Goal: Information Seeking & Learning: Learn about a topic

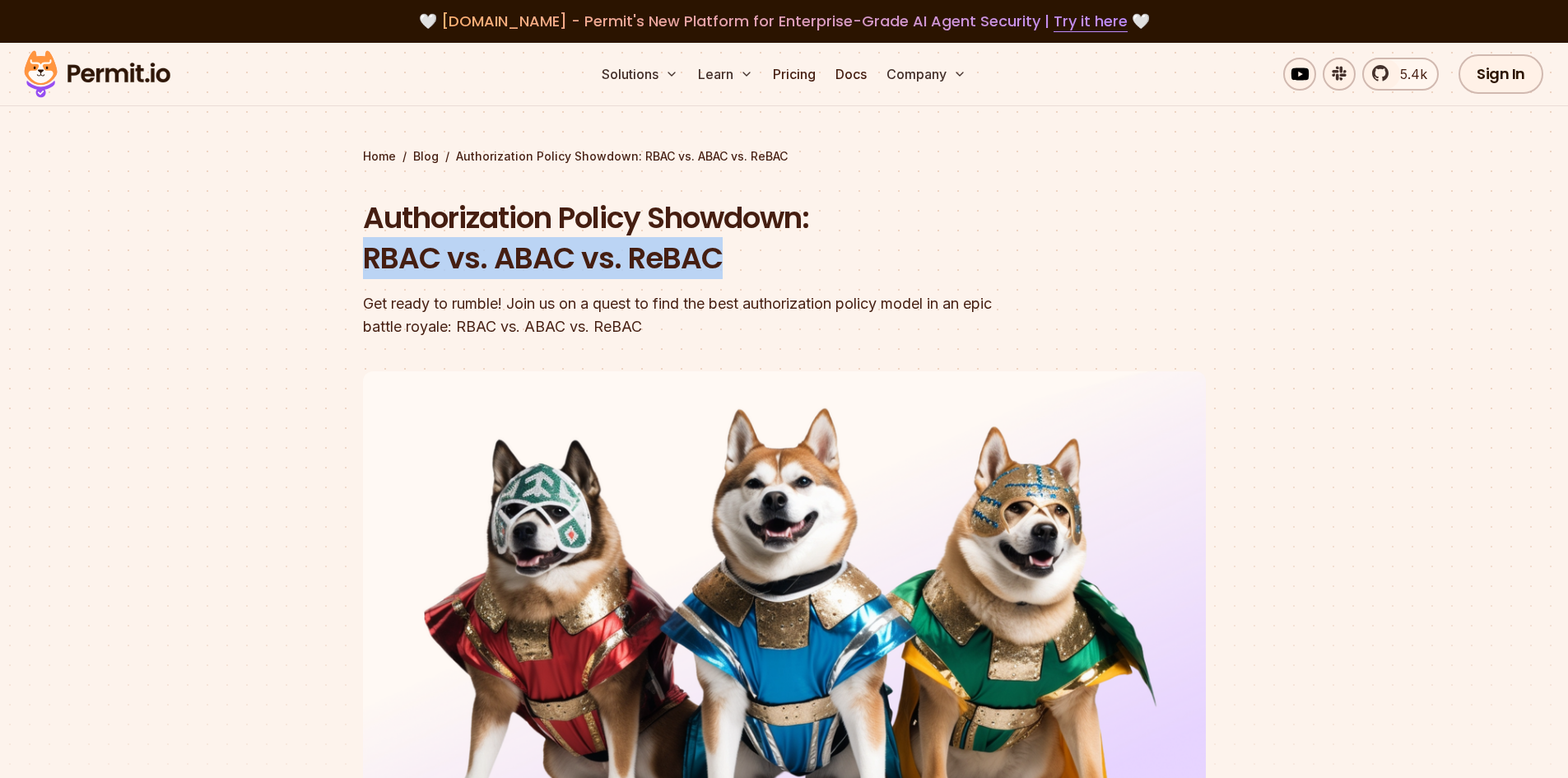
drag, startPoint x: 362, startPoint y: 257, endPoint x: 742, endPoint y: 274, distance: 380.4
click at [739, 273] on section "Home / Blog / Authorization Policy Showdown: RBAC vs. ABAC vs. ReBAC Authorizat…" at bounding box center [784, 508] width 1568 height 931
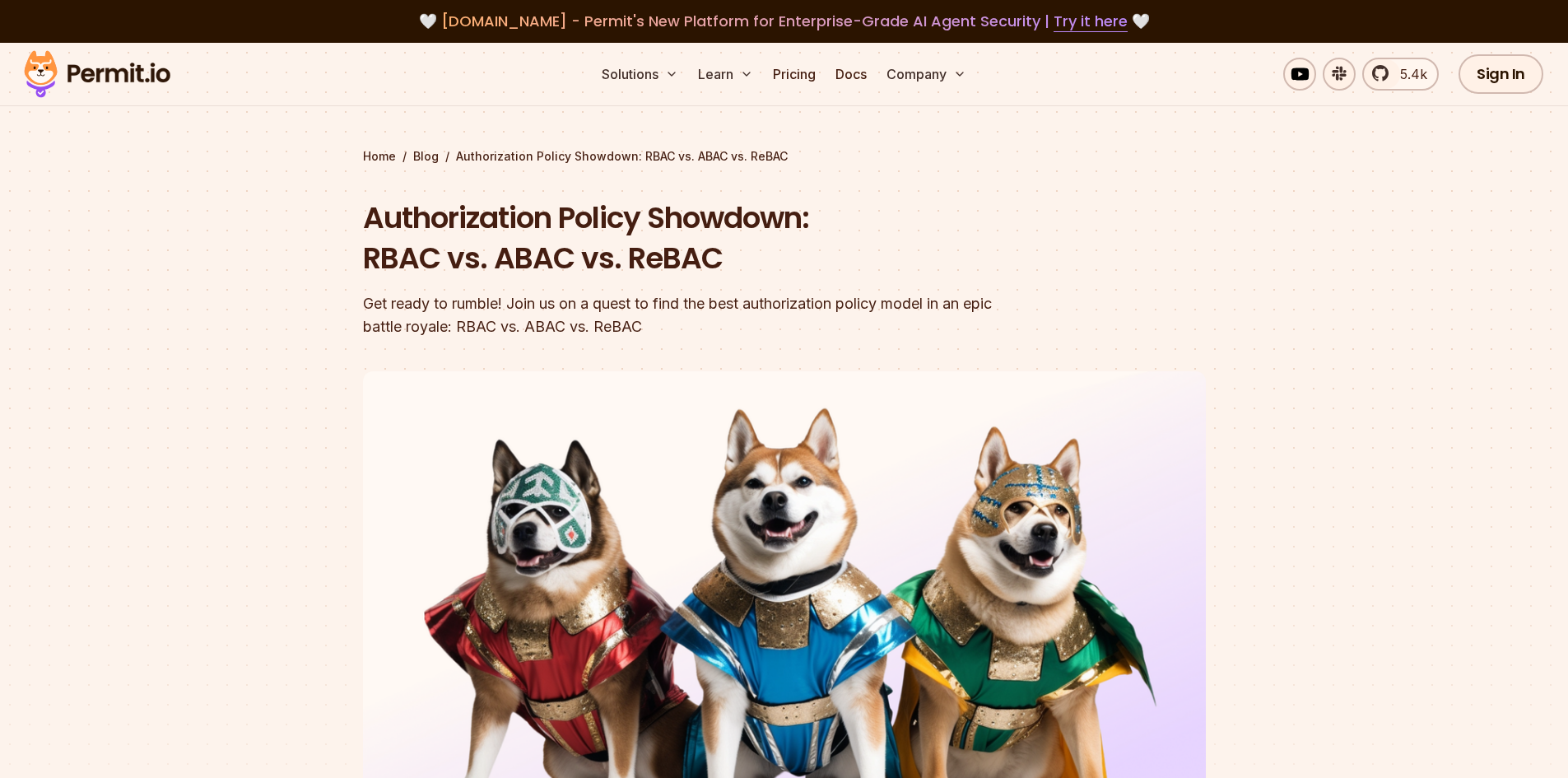
drag, startPoint x: 485, startPoint y: 299, endPoint x: 506, endPoint y: 292, distance: 22.1
click at [490, 297] on div "Get ready to rumble! Join us on a quest to find the best authorization policy m…" at bounding box center [679, 315] width 632 height 46
drag, startPoint x: 634, startPoint y: 259, endPoint x: 726, endPoint y: 258, distance: 92.0
click at [726, 258] on h1 "Authorization Policy Showdown: RBAC vs. ABAC vs. ReBAC" at bounding box center [679, 238] width 632 height 81
click at [672, 279] on div "Authorization Policy Showdown: RBAC vs. ABAC vs. ReBAC Get ready to rumble! Joi…" at bounding box center [679, 268] width 632 height 141
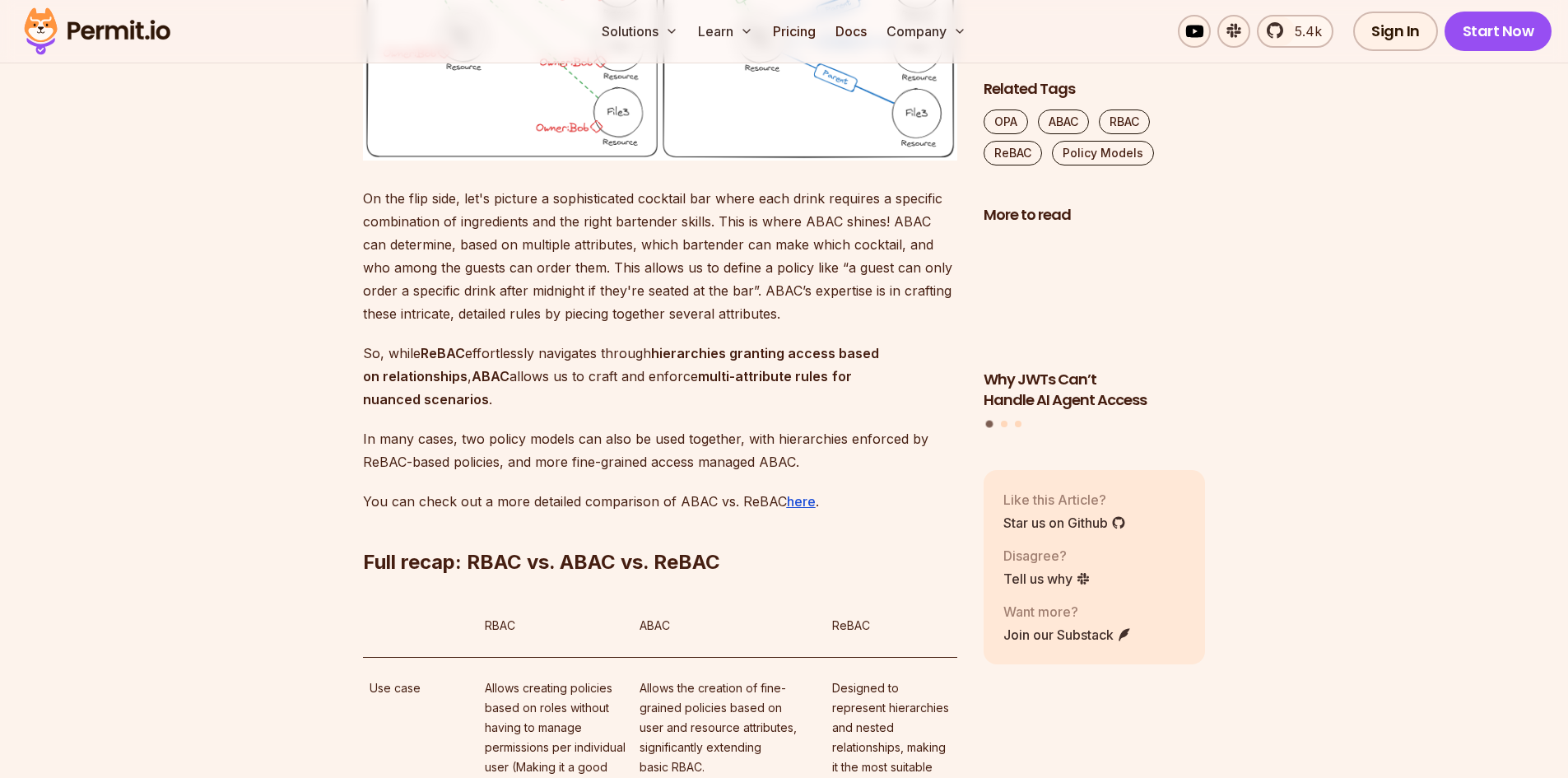
scroll to position [9405, 0]
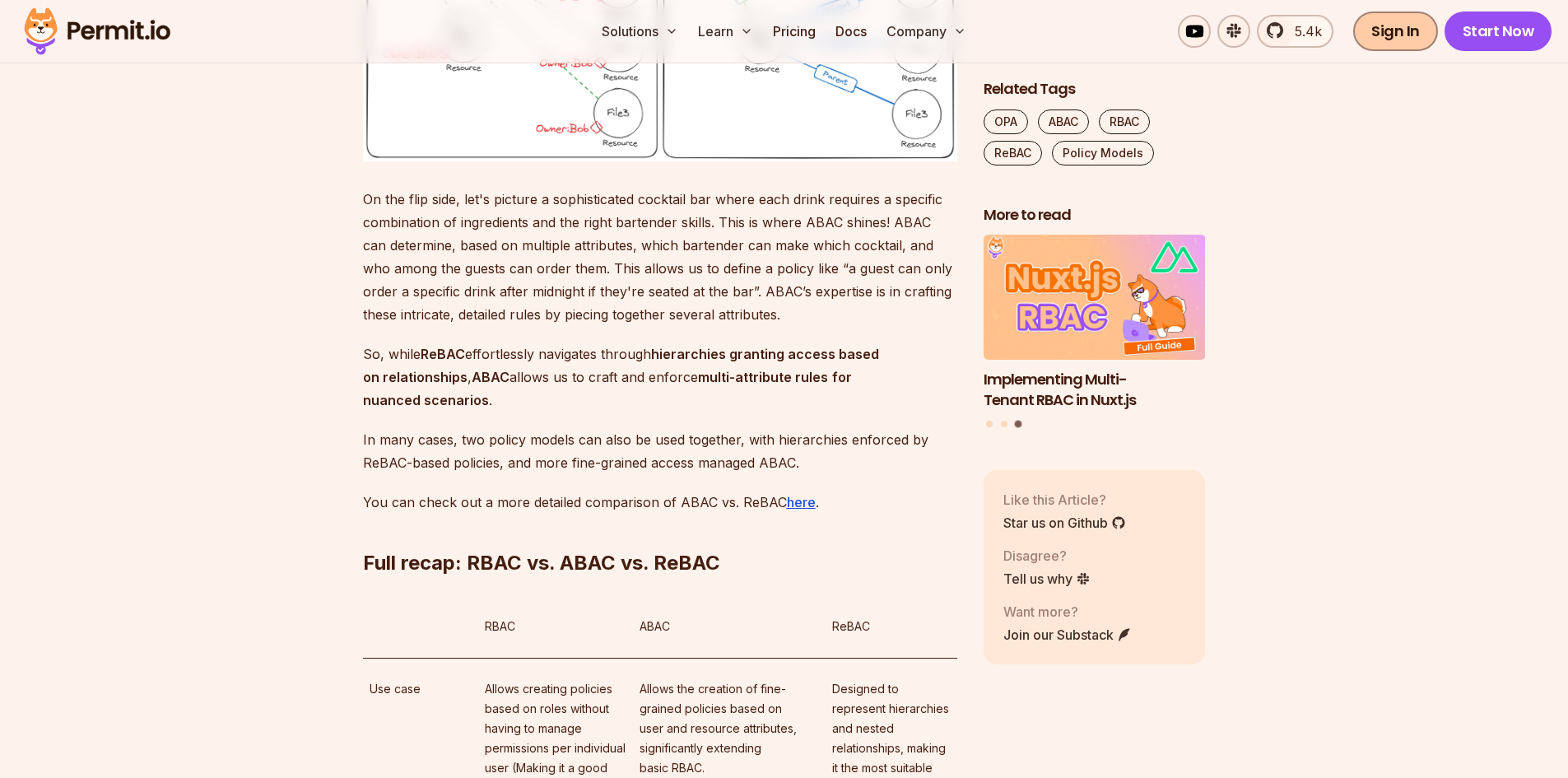
drag, startPoint x: 1526, startPoint y: 286, endPoint x: 1379, endPoint y: 40, distance: 286.6
